Goal: Task Accomplishment & Management: Use online tool/utility

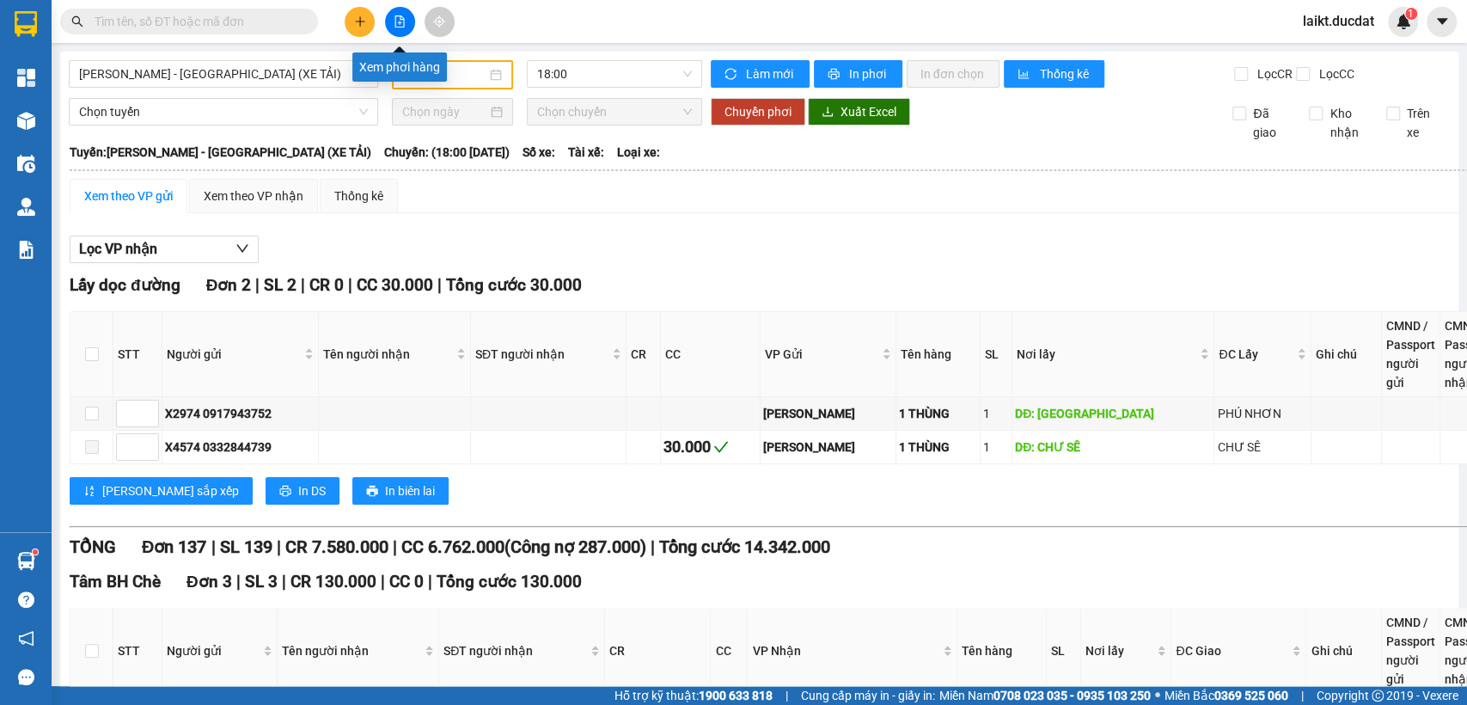
click at [398, 21] on icon "file-add" at bounding box center [400, 21] width 12 height 12
click at [212, 81] on span "[PERSON_NAME] - [GEOGRAPHIC_DATA] (XE TẢI)" at bounding box center [223, 74] width 289 height 26
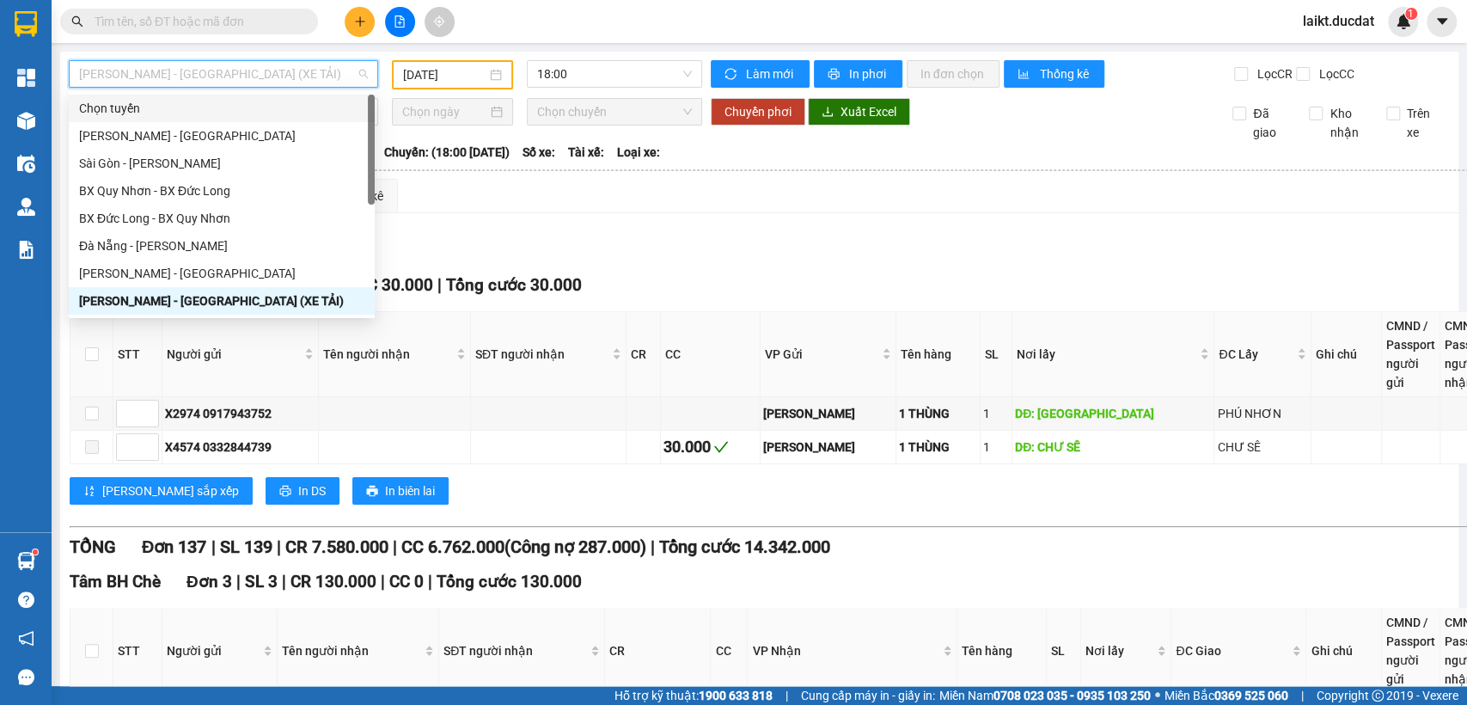
click at [458, 75] on input "[DATE]" at bounding box center [444, 74] width 83 height 19
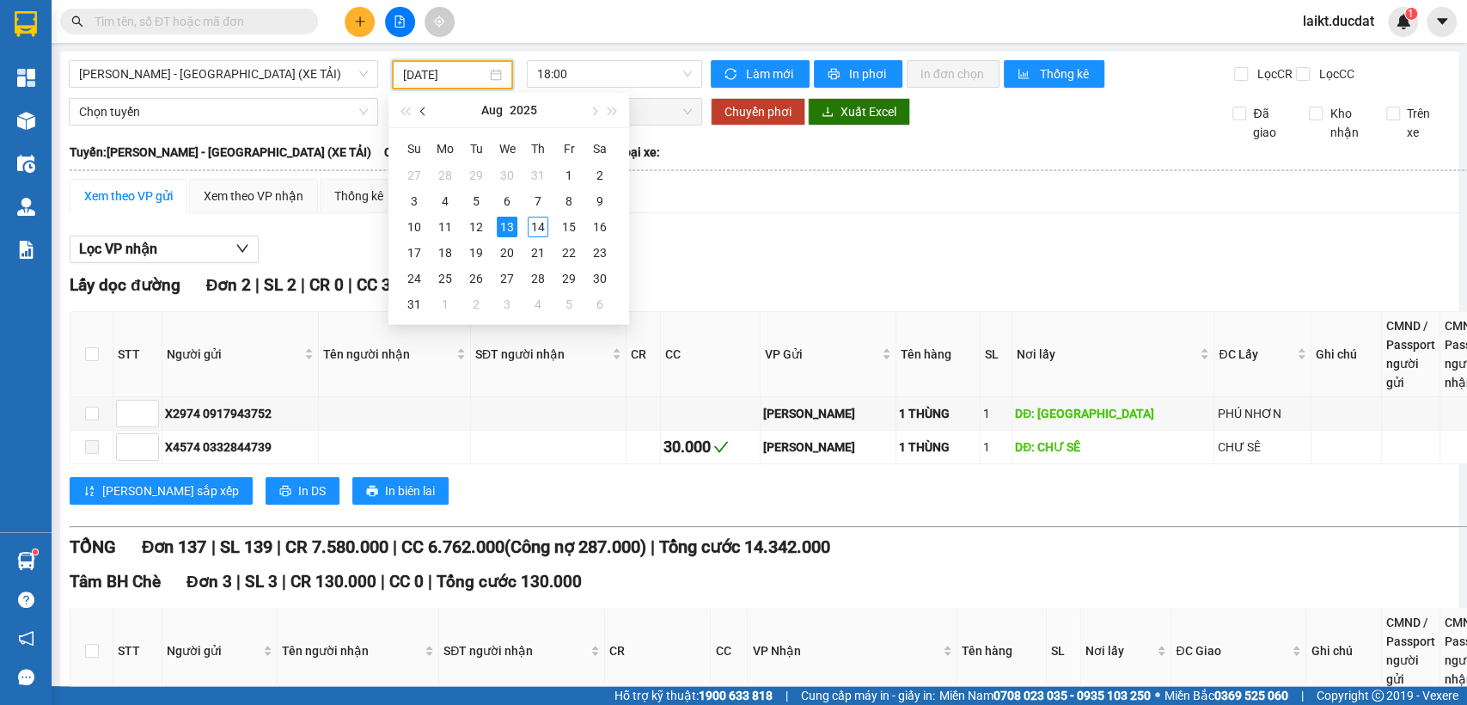
click at [422, 110] on span "button" at bounding box center [424, 111] width 9 height 9
click at [472, 252] on div "22" at bounding box center [476, 252] width 21 height 21
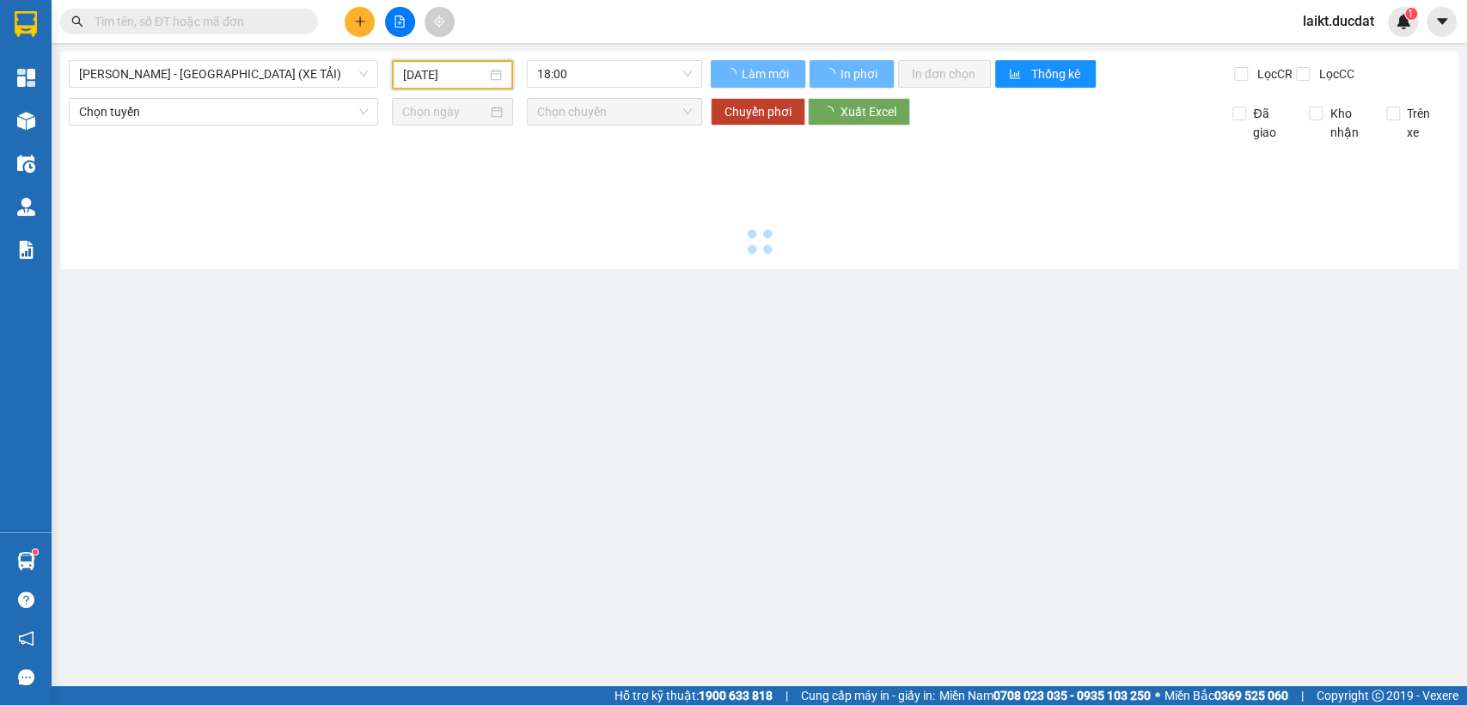
type input "[DATE]"
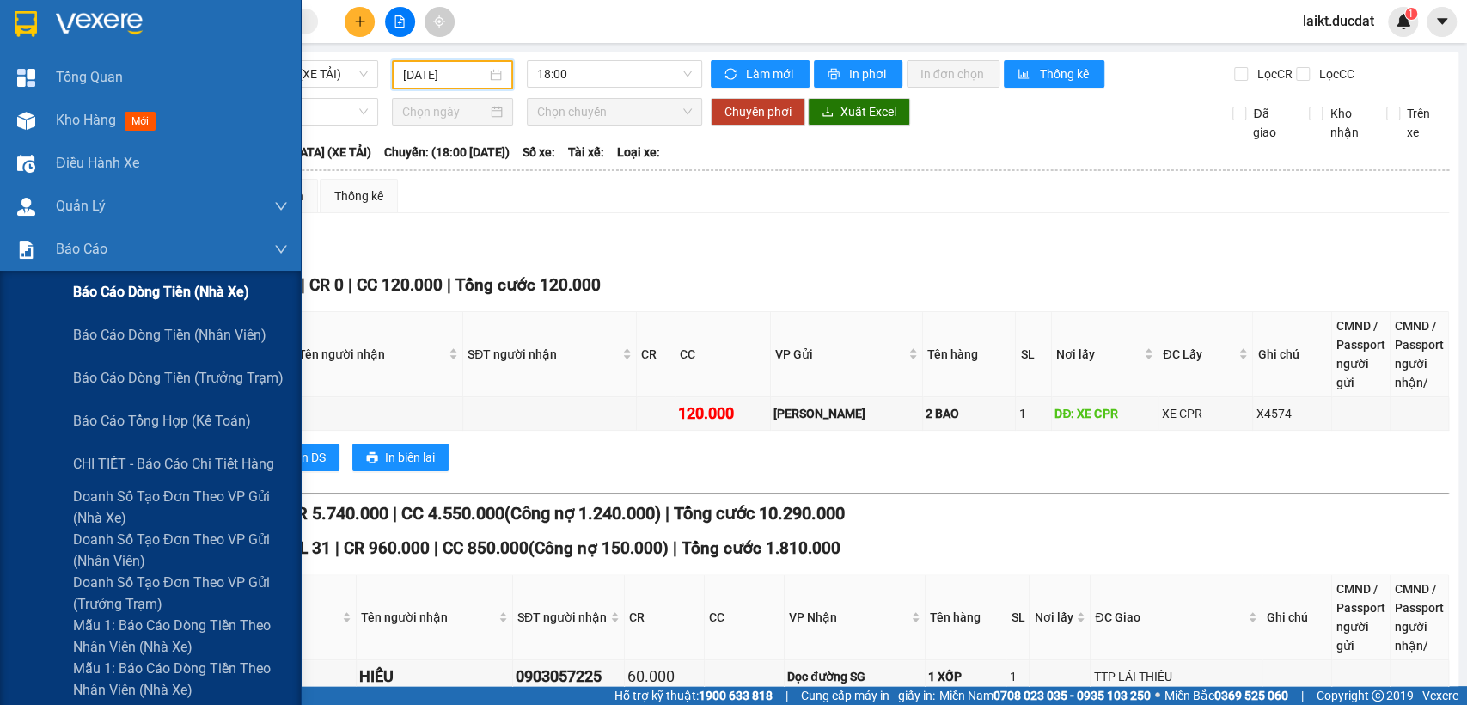
click at [200, 290] on span "Báo cáo dòng tiền (nhà xe)" at bounding box center [161, 291] width 176 height 21
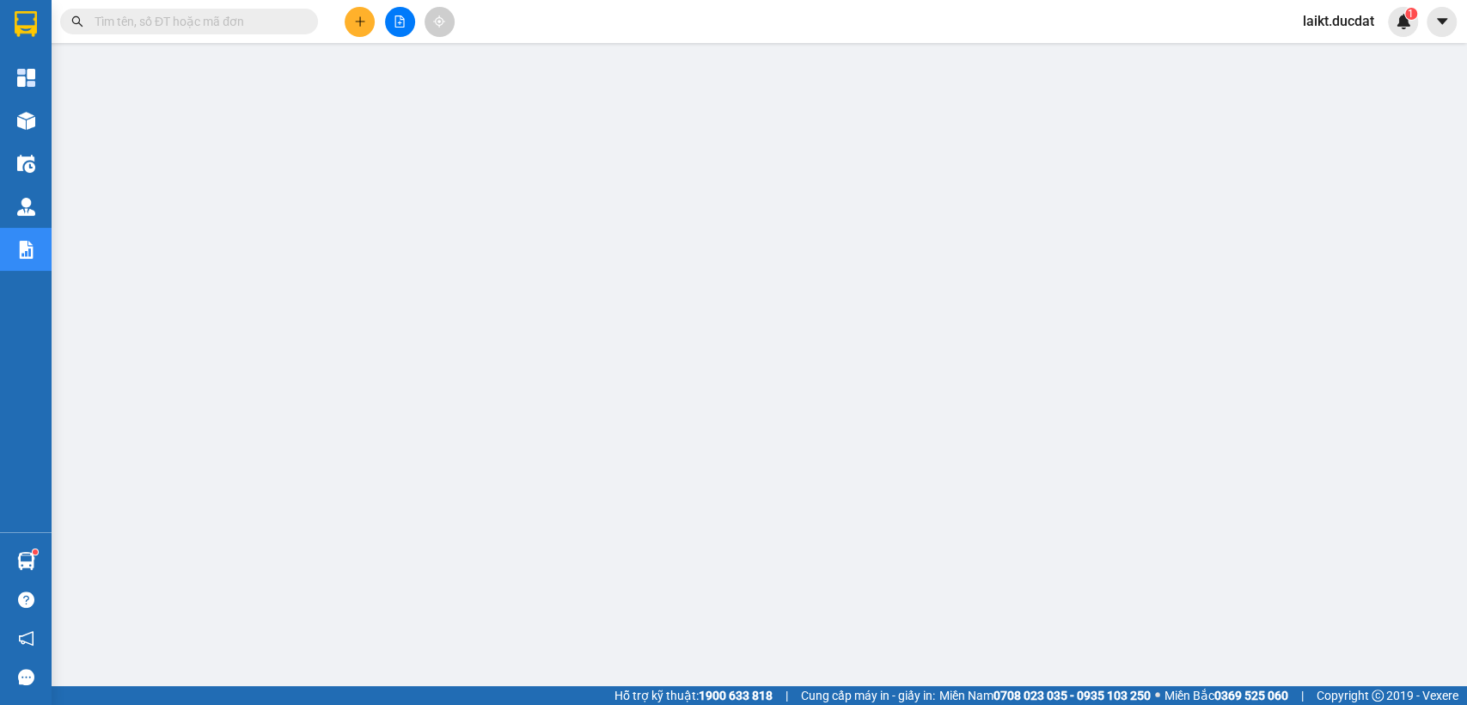
click at [230, 12] on input "text" at bounding box center [196, 21] width 203 height 19
click at [144, 21] on input "text" at bounding box center [196, 21] width 203 height 19
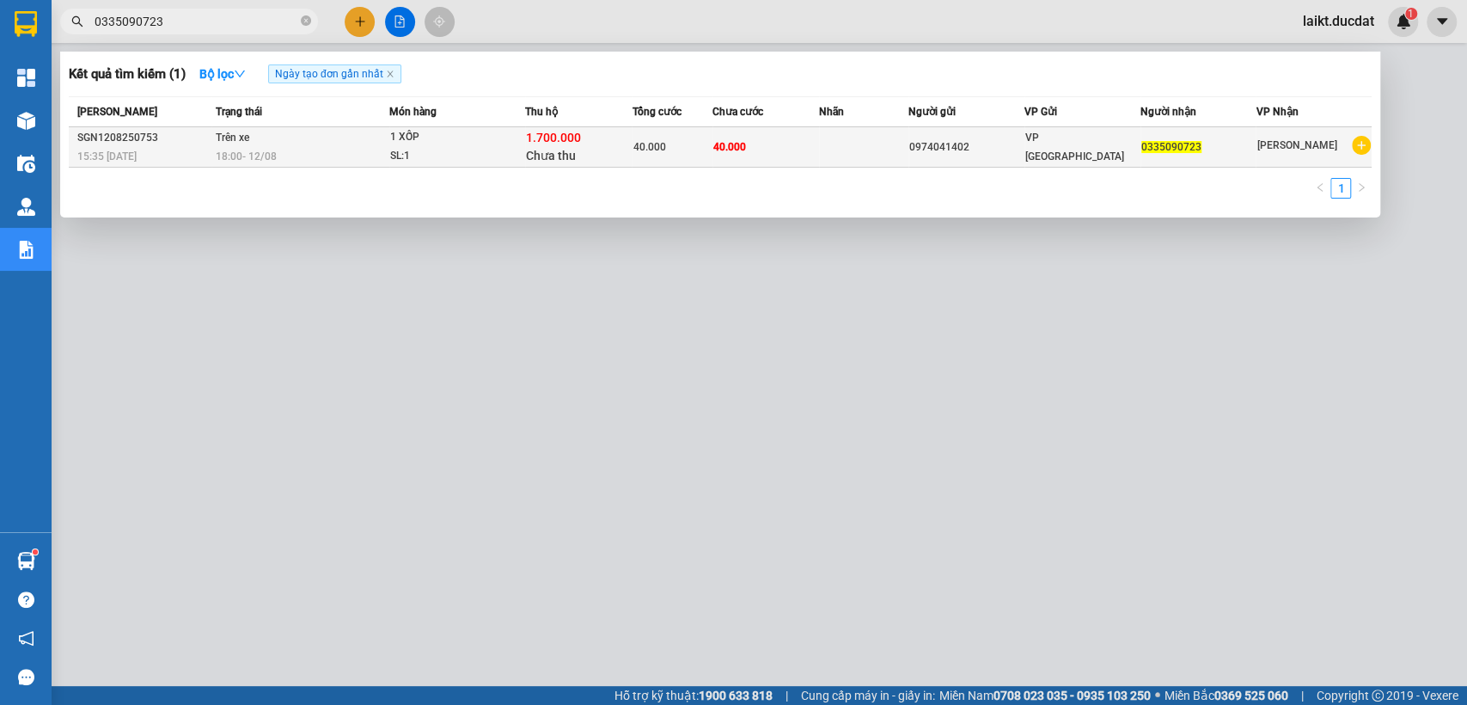
type input "0335090723"
click at [428, 151] on div "SL: 1" at bounding box center [454, 156] width 129 height 19
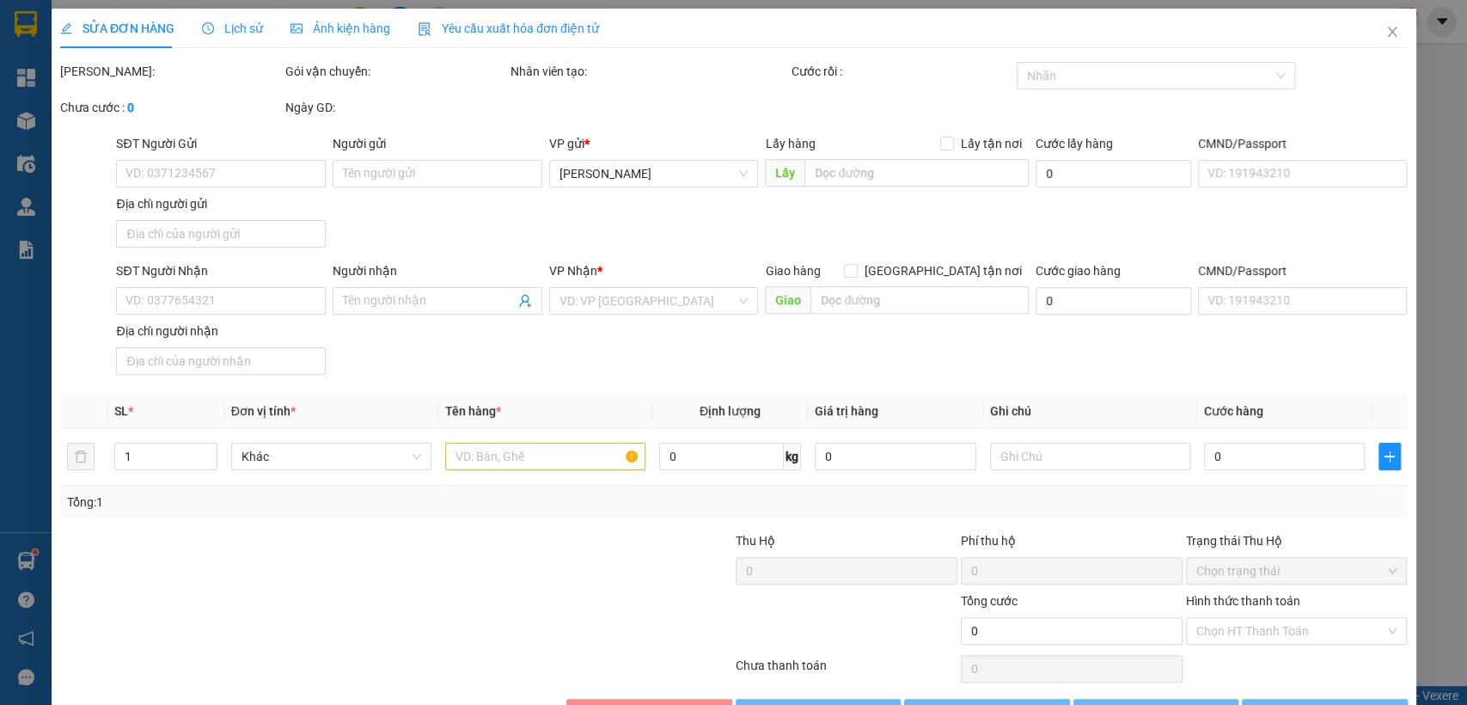
type input "0974041402"
type input "0335090723"
type input "40.000"
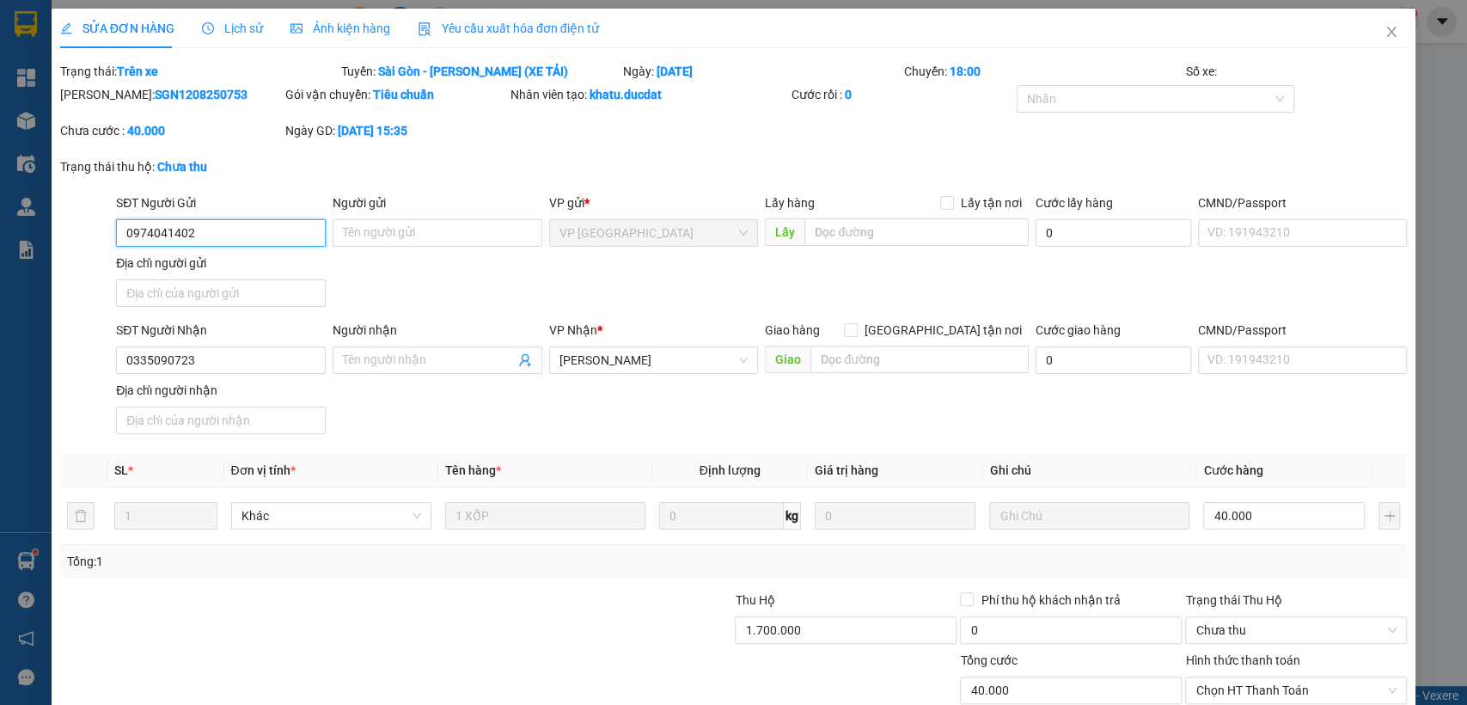
drag, startPoint x: 197, startPoint y: 238, endPoint x: 117, endPoint y: 235, distance: 80.0
click at [117, 235] on input "0974041402" at bounding box center [221, 233] width 210 height 28
click at [1385, 35] on icon "close" at bounding box center [1392, 32] width 14 height 14
